Goal: Transaction & Acquisition: Obtain resource

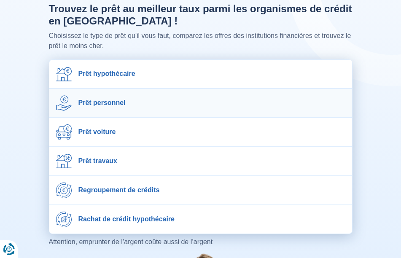
scroll to position [42, 0]
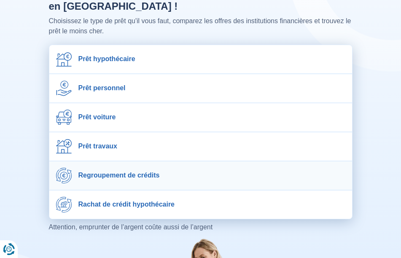
click at [149, 172] on span "Regroupement de crédits" at bounding box center [119, 175] width 81 height 8
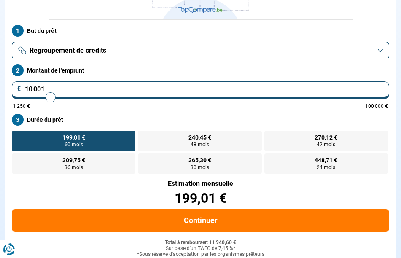
type input "11 000"
type input "11000"
type input "11 750"
type input "11750"
type input "12 500"
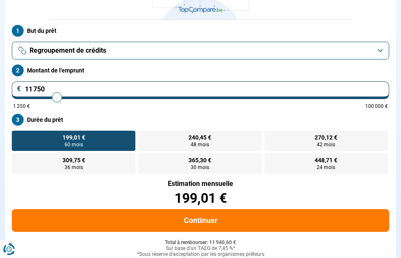
type input "12500"
type input "13 750"
type input "13750"
type input "15 000"
type input "15000"
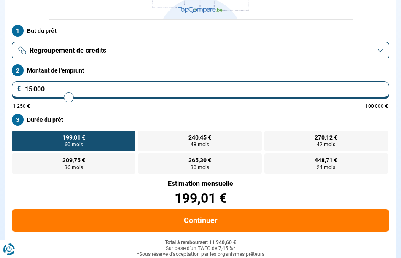
type input "16 500"
type input "16500"
type input "17 750"
type input "17750"
type input "19 000"
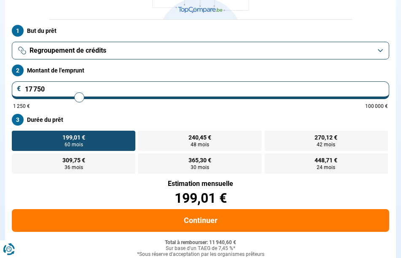
type input "19000"
type input "20 250"
type input "20250"
type input "21 500"
type input "21500"
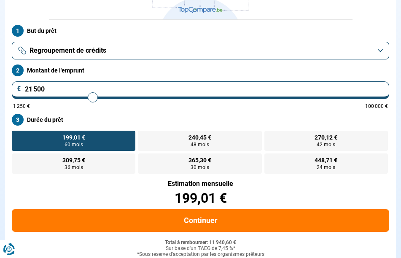
type input "22 750"
type input "22750"
type input "24 000"
type input "24000"
type input "26 000"
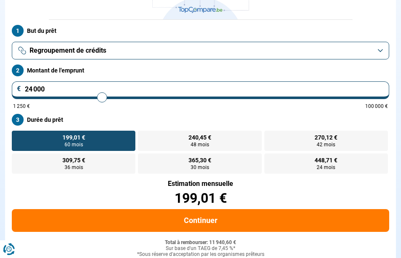
type input "26000"
type input "27 750"
type input "27750"
type input "29 500"
type input "29500"
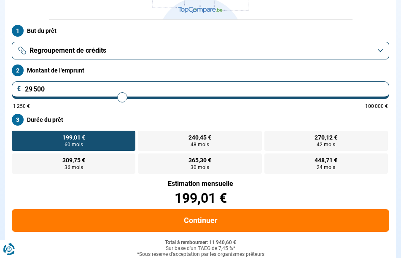
type input "31 250"
type input "31250"
type input "33 250"
type input "33250"
type input "34 500"
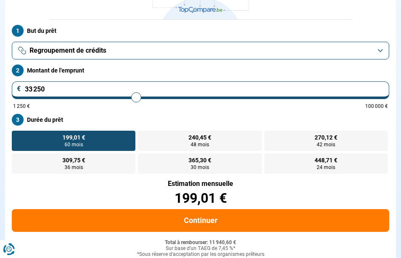
type input "34500"
type input "35 750"
type input "35750"
type input "37 000"
type input "37000"
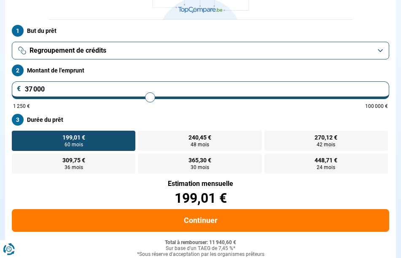
type input "38 000"
type input "38000"
type input "39 500"
type input "39500"
type input "40 500"
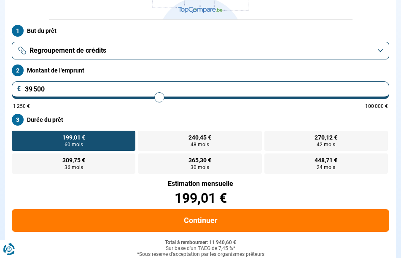
type input "40500"
type input "41 500"
type input "41500"
type input "42 500"
type input "42500"
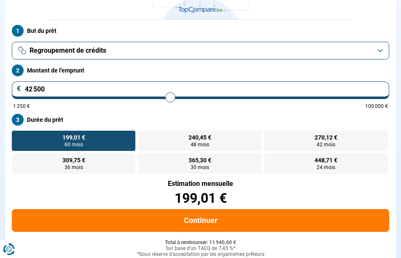
type input "43 000"
type input "43000"
type input "43 500"
type input "43500"
type input "43 750"
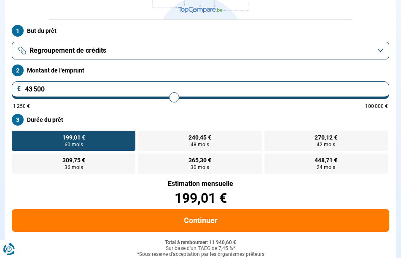
type input "43750"
type input "44 250"
type input "44250"
type input "44 500"
type input "44500"
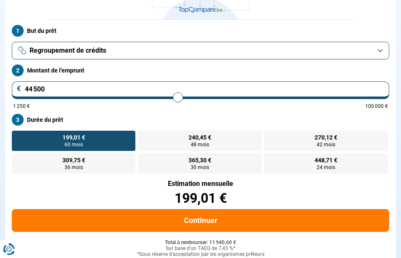
type input "44 750"
type input "44750"
type input "45 500"
type input "45500"
type input "46 250"
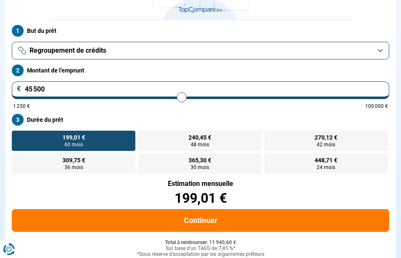
type input "46250"
type input "47 250"
type input "47250"
type input "47 750"
type input "47750"
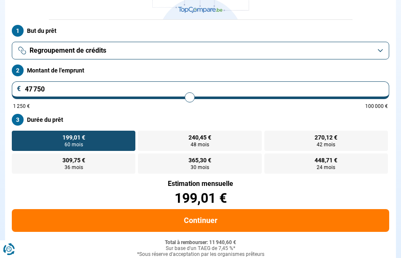
type input "48 250"
type input "48250"
type input "48 750"
type input "48750"
type input "49 250"
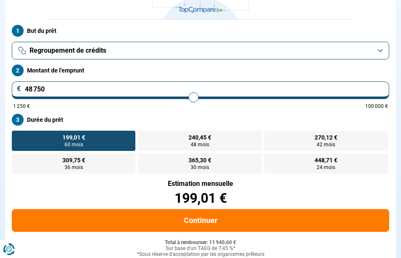
type input "49250"
type input "49 750"
type input "49750"
type input "50 250"
type input "50250"
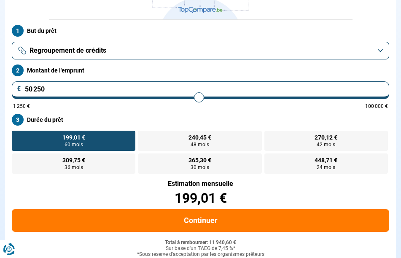
type input "51 000"
type input "51000"
type input "52 000"
type input "52000"
type input "52 750"
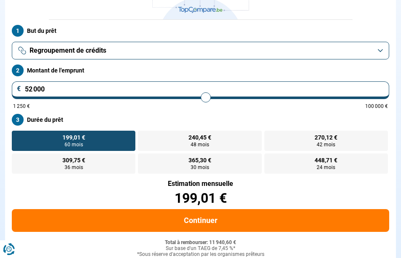
type input "52750"
type input "53 500"
type input "53500"
type input "54 250"
type input "54250"
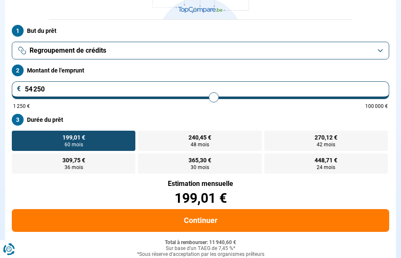
type input "55 000"
type input "55000"
type input "55 500"
type input "55500"
type input "56 500"
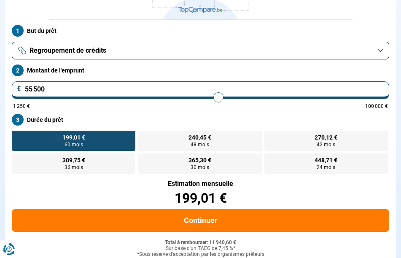
type input "56500"
type input "57 000"
type input "57000"
type input "57 750"
type input "57750"
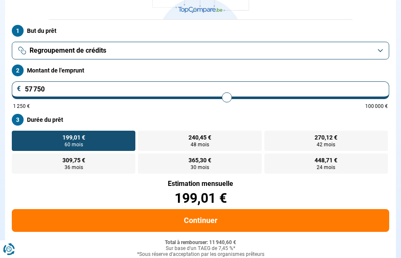
type input "58 500"
type input "58500"
type input "59 000"
type input "59000"
type input "59 500"
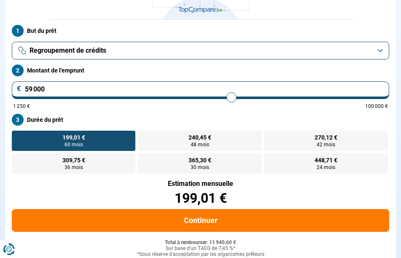
type input "59500"
type input "60 000"
type input "60000"
type input "60 250"
type input "60250"
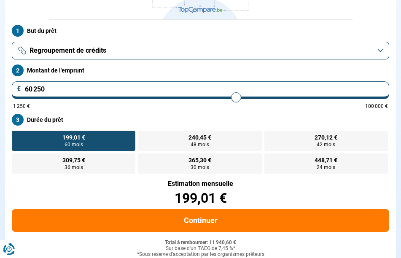
type input "60 750"
type input "60750"
type input "61 500"
type input "61500"
type input "61 750"
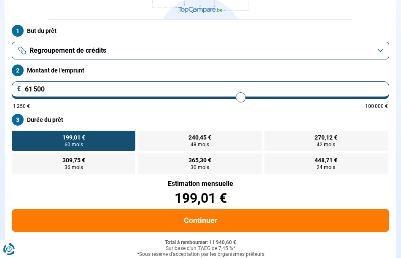
type input "61750"
type input "62 500"
type input "62500"
type input "63 000"
type input "63000"
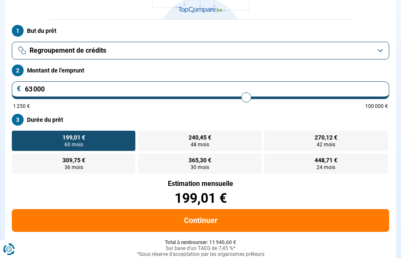
type input "63 250"
type input "63250"
type input "63 750"
type input "63750"
type input "64 000"
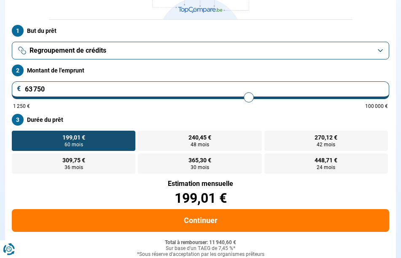
type input "64000"
type input "64 500"
type input "64500"
type input "65 000"
type input "65000"
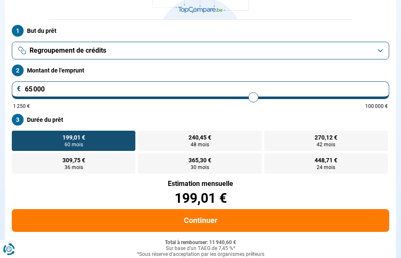
type input "65 500"
type input "65500"
type input "66 000"
type input "66000"
type input "66 750"
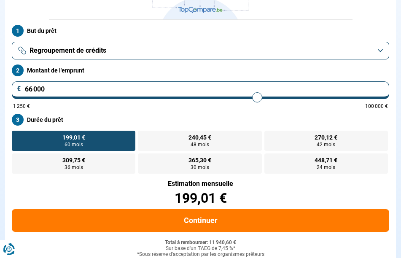
type input "66750"
type input "67 000"
type input "67000"
type input "67 750"
type input "67750"
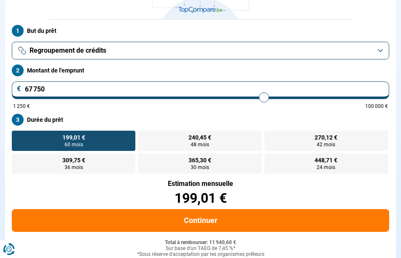
type input "68 250"
type input "68250"
type input "68 750"
type input "68750"
type input "69 250"
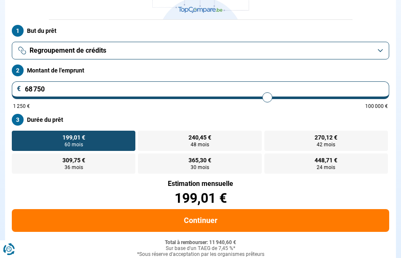
type input "69250"
type input "69 500"
type input "69500"
type input "69 750"
type input "69750"
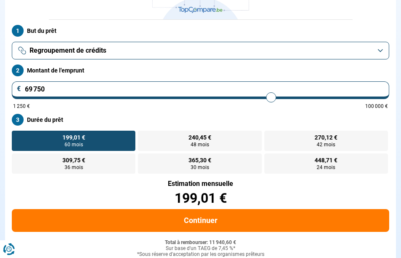
type input "70 250"
type input "70250"
type input "70 500"
type input "70500"
type input "70 750"
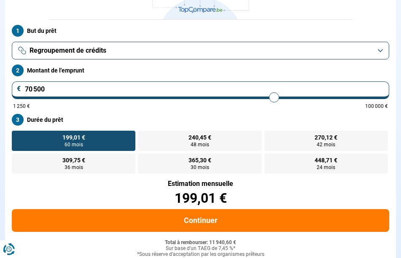
type input "70750"
type input "71 250"
type input "71250"
type input "71 750"
type input "71750"
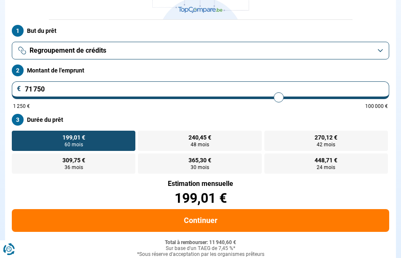
type input "72 500"
type input "72500"
type input "73 000"
type input "73000"
type input "73 250"
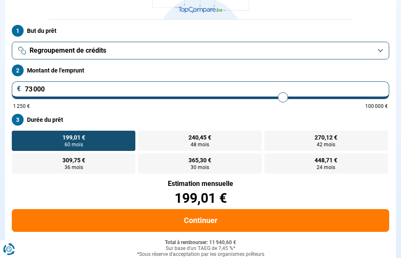
type input "73250"
type input "74 000"
type input "74000"
type input "74 500"
type input "74500"
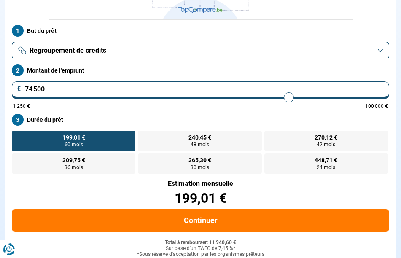
type input "74 750"
type input "74750"
type input "75 500"
type input "75500"
type input "76 000"
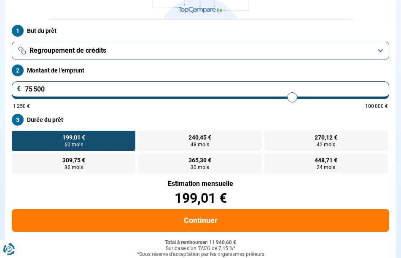
type input "76000"
type input "76 500"
type input "76500"
type input "77 250"
type input "77250"
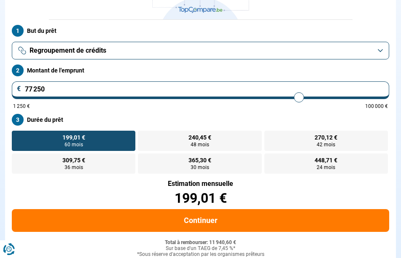
type input "77 750"
type input "77750"
type input "78 250"
type input "78250"
type input "78 500"
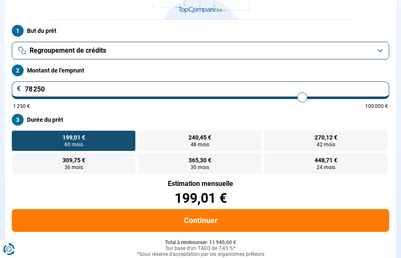
type input "78500"
type input "79 000"
type input "79000"
type input "79 500"
type input "79500"
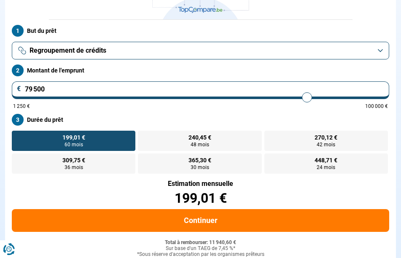
type input "79 750"
type input "79750"
type input "80 250"
type input "80250"
type input "80 750"
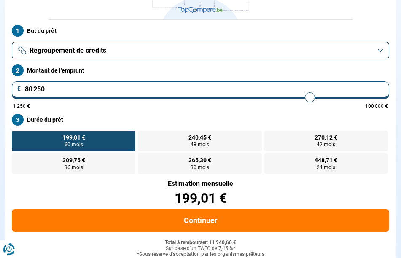
type input "80750"
type input "81 000"
type input "81000"
type input "81 500"
type input "81500"
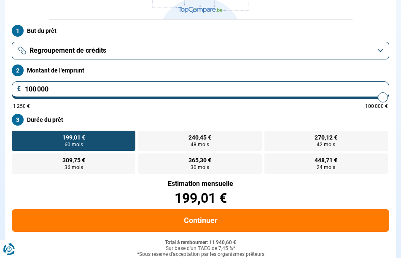
drag, startPoint x: 53, startPoint y: 98, endPoint x: 387, endPoint y: 105, distance: 333.9
click at [387, 98] on input "range" at bounding box center [200, 98] width 375 height 2
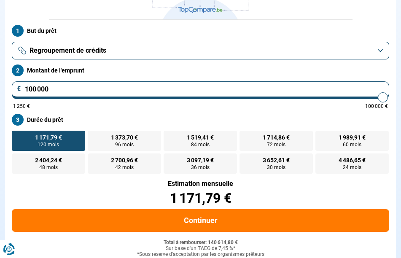
click at [73, 89] on input "100 000" at bounding box center [201, 90] width 378 height 18
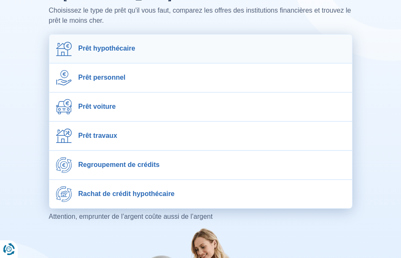
scroll to position [84, 0]
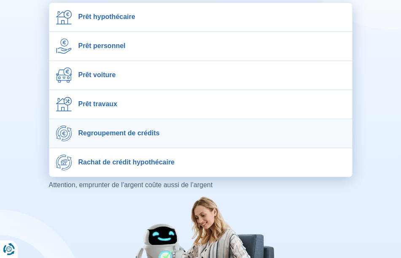
click at [132, 130] on span "Regroupement de crédits" at bounding box center [119, 133] width 81 height 8
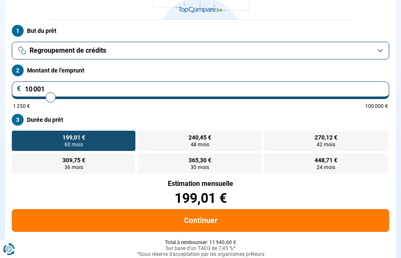
click at [103, 87] on input "10 001" at bounding box center [201, 90] width 378 height 18
type input "1 000"
type input "1250"
type input "100"
type input "1250"
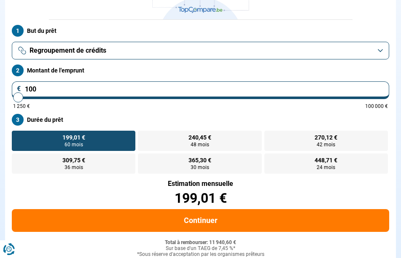
type input "10"
type input "1250"
type input "1"
type input "1250"
type input "0"
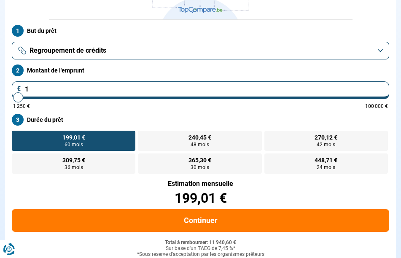
type input "1250"
type input "3"
type input "1250"
type input "35"
type input "1250"
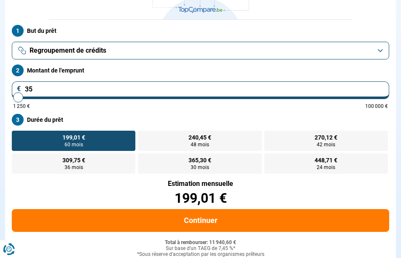
type input "350"
type input "1250"
type input "3 500"
type input "3500"
type input "35 000"
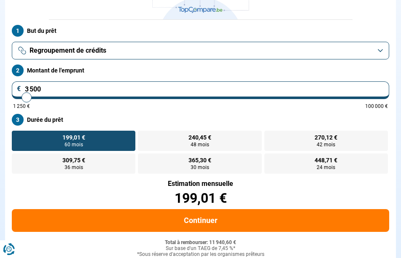
type input "35000"
radio input "false"
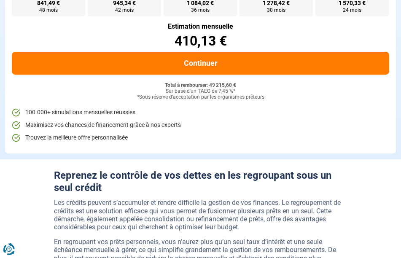
scroll to position [253, 0]
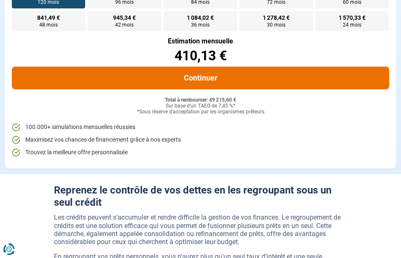
type input "35 000"
click at [205, 76] on button "Continuer" at bounding box center [201, 78] width 378 height 23
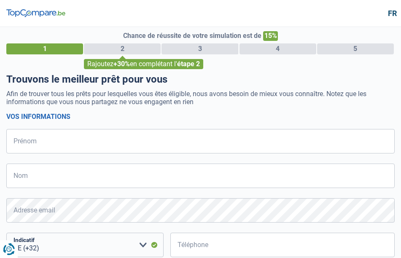
select select "32"
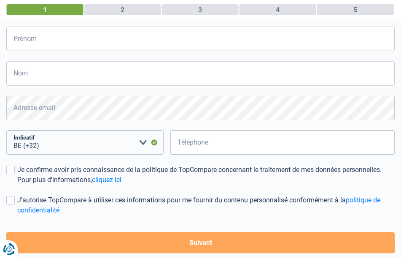
scroll to position [127, 0]
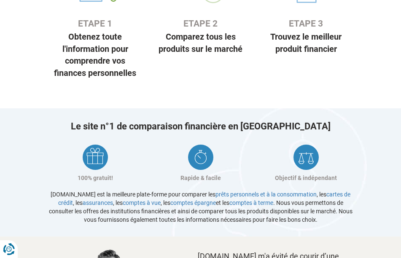
scroll to position [760, 0]
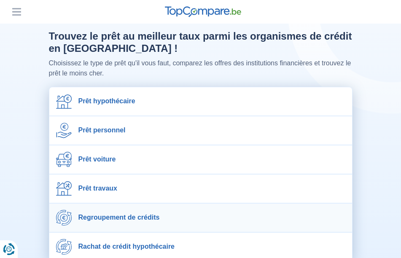
click at [119, 215] on span "Regroupement de crédits" at bounding box center [119, 218] width 81 height 8
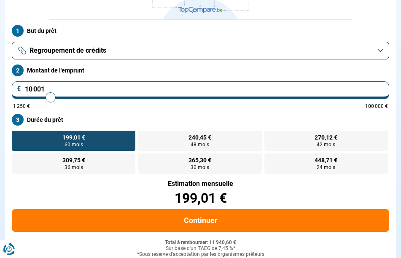
type input "9 750"
type input "9750"
type input "10 000"
type input "10000"
type input "10 250"
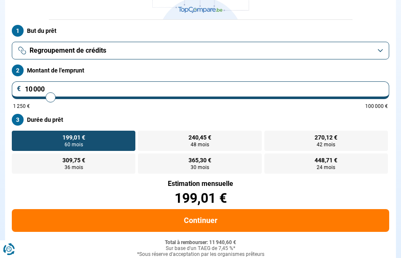
type input "10250"
type input "10 750"
type input "10750"
type input "11 250"
type input "11250"
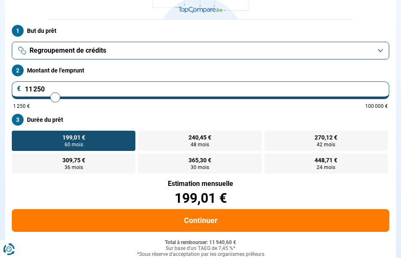
type input "12 250"
type input "12250"
type input "13 000"
type input "13000"
type input "13 750"
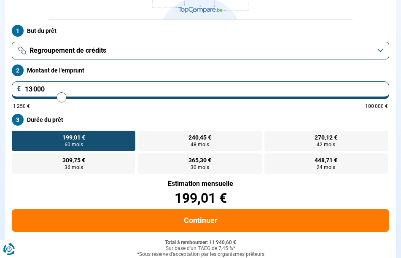
type input "13750"
type input "14 750"
type input "14750"
type input "15 250"
type input "15250"
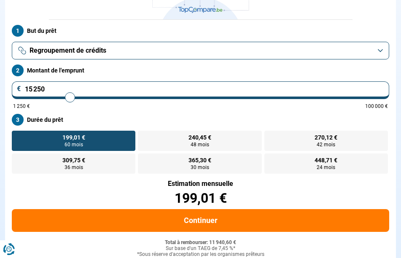
type input "15 750"
type input "15750"
type input "16 250"
type input "16250"
type input "16 750"
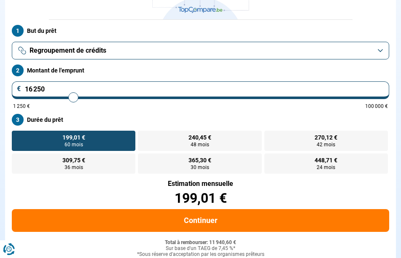
type input "16750"
type input "17 000"
type input "17000"
type input "17 500"
type input "17500"
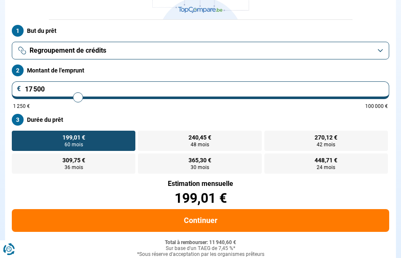
type input "17 750"
type input "17750"
type input "18 250"
type input "18250"
type input "19 000"
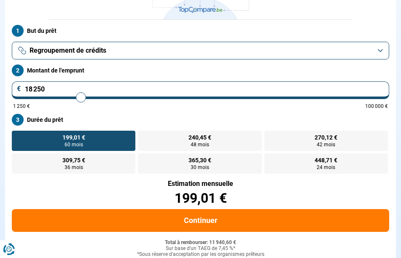
type input "19000"
type input "19 250"
type input "19250"
type input "20 000"
type input "20000"
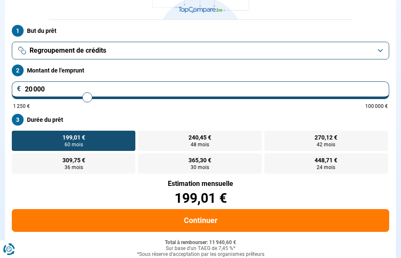
type input "20 750"
type input "20750"
type input "21 250"
type input "21250"
type input "21 750"
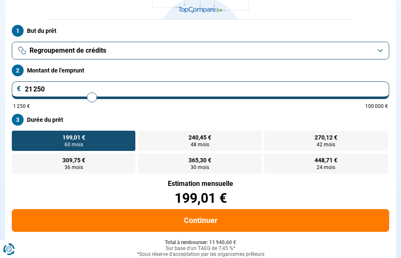
type input "21750"
type input "22 500"
type input "22500"
type input "23 250"
type input "23250"
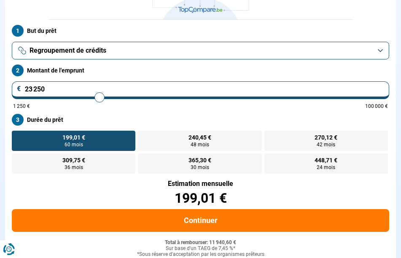
type input "24 000"
type input "24000"
type input "25 250"
type input "25250"
type input "26 750"
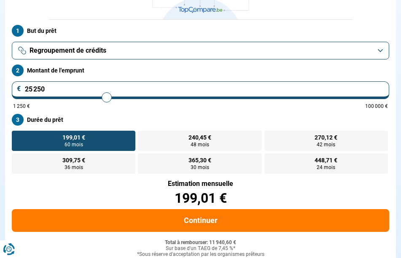
type input "26750"
type input "27 750"
type input "27750"
type input "28 750"
type input "28750"
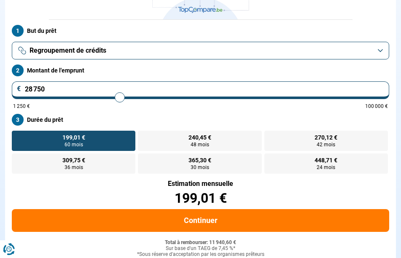
type input "29 500"
type input "29500"
type input "30 500"
type input "30500"
type input "31 250"
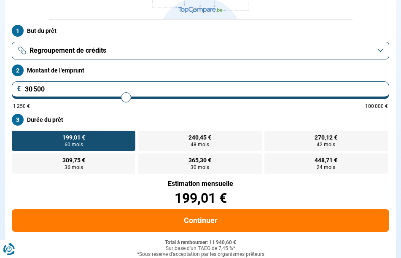
type input "31250"
type input "32 000"
type input "32000"
type input "32 750"
type input "32750"
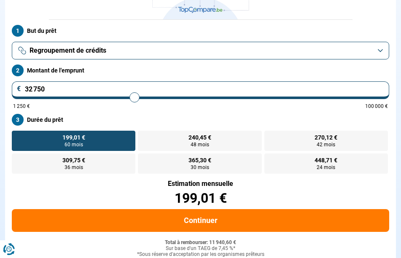
type input "33 250"
type input "33250"
type input "34 000"
type input "34000"
type input "34 500"
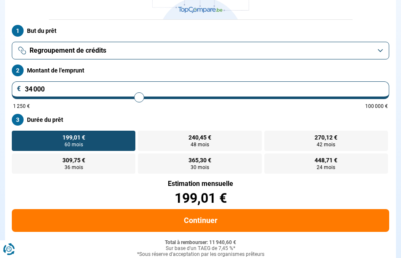
type input "34500"
type input "35 000"
type input "35000"
type input "35 500"
type input "35500"
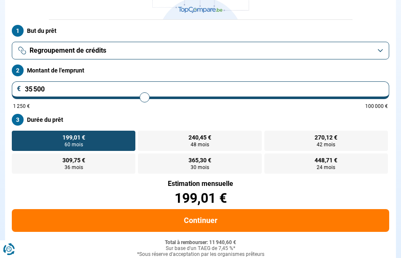
type input "36 000"
type input "36000"
type input "36 500"
type input "36500"
type input "37 000"
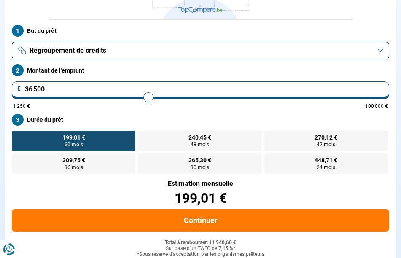
type input "37000"
type input "37 500"
type input "37500"
type input "37 750"
type input "37750"
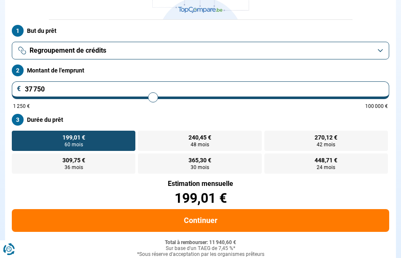
type input "38 000"
type input "38000"
type input "37 750"
type input "37750"
type input "37 500"
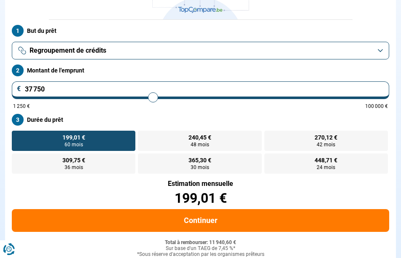
type input "37500"
type input "37 250"
type input "37250"
type input "37 000"
type input "37000"
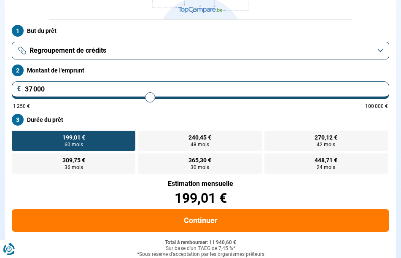
type input "36 750"
type input "36750"
type input "36 500"
type input "36500"
type input "36 250"
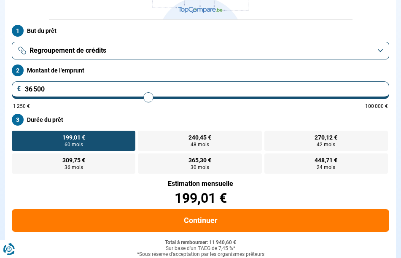
type input "36250"
type input "36 000"
type input "36000"
type input "35 750"
type input "35750"
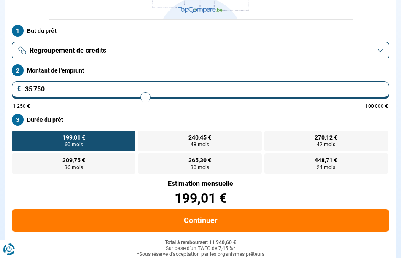
type input "35 500"
type input "35500"
type input "35 250"
type input "35250"
type input "35 000"
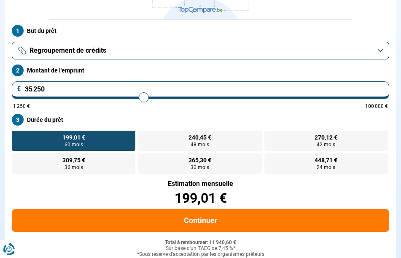
type input "35000"
type input "34 750"
type input "34750"
type input "34 500"
type input "34500"
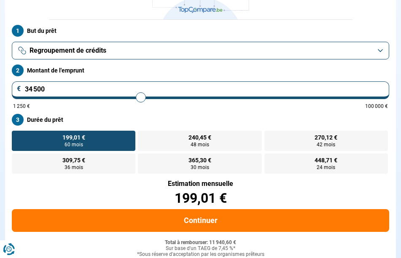
type input "34 250"
type input "34250"
type input "34 000"
type input "34000"
type input "33 750"
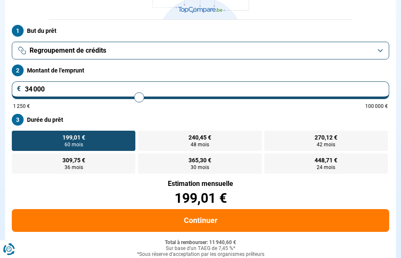
type input "33750"
type input "33 500"
type input "33500"
type input "33 250"
type input "33250"
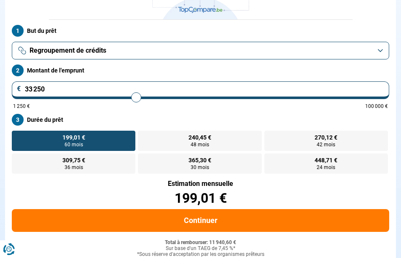
type input "33 000"
type input "33000"
type input "32 750"
drag, startPoint x: 49, startPoint y: 95, endPoint x: 135, endPoint y: 100, distance: 85.5
type input "32750"
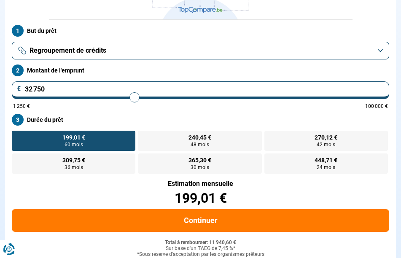
click at [135, 98] on input "range" at bounding box center [200, 98] width 375 height 2
radio input "false"
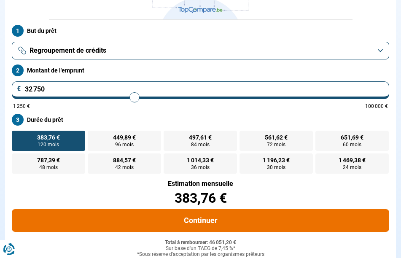
click at [203, 220] on button "Continuer" at bounding box center [201, 220] width 378 height 23
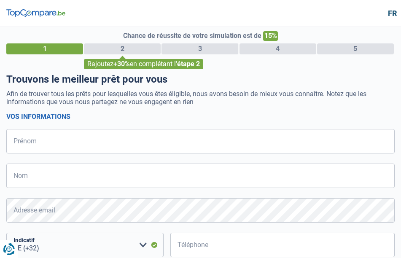
select select "32"
click at [41, 12] on img at bounding box center [35, 13] width 59 height 8
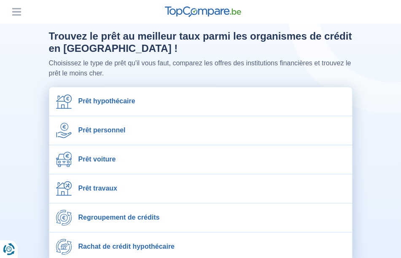
click at [14, 14] on button "Menu" at bounding box center [16, 11] width 13 height 13
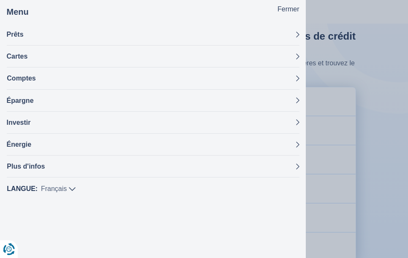
click at [32, 164] on button "Plus d'infos" at bounding box center [153, 167] width 293 height 22
